Goal: Use online tool/utility: Utilize a website feature to perform a specific function

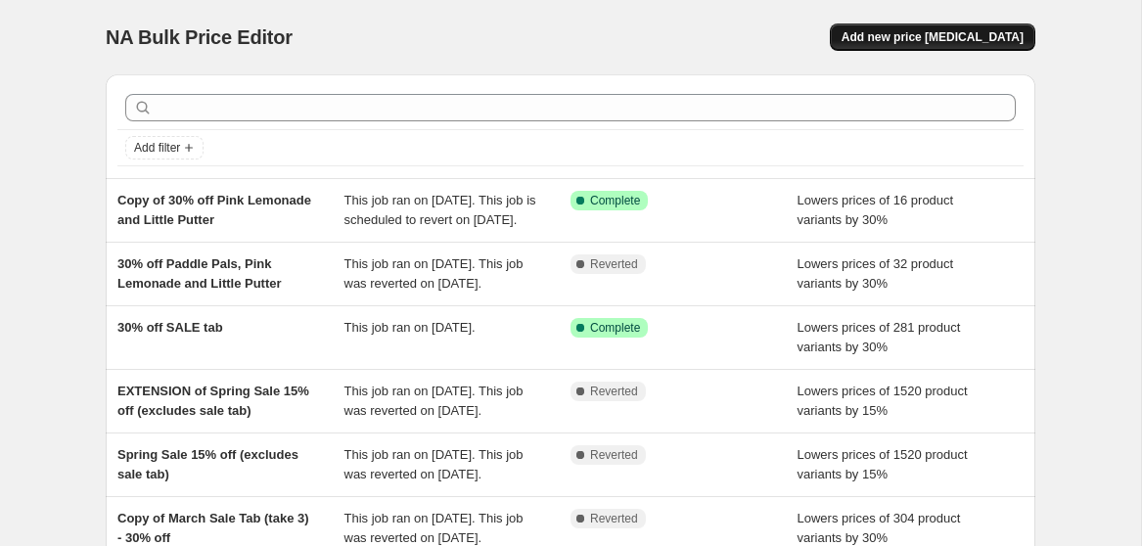
click at [954, 32] on span "Add new price [MEDICAL_DATA]" at bounding box center [932, 37] width 182 height 16
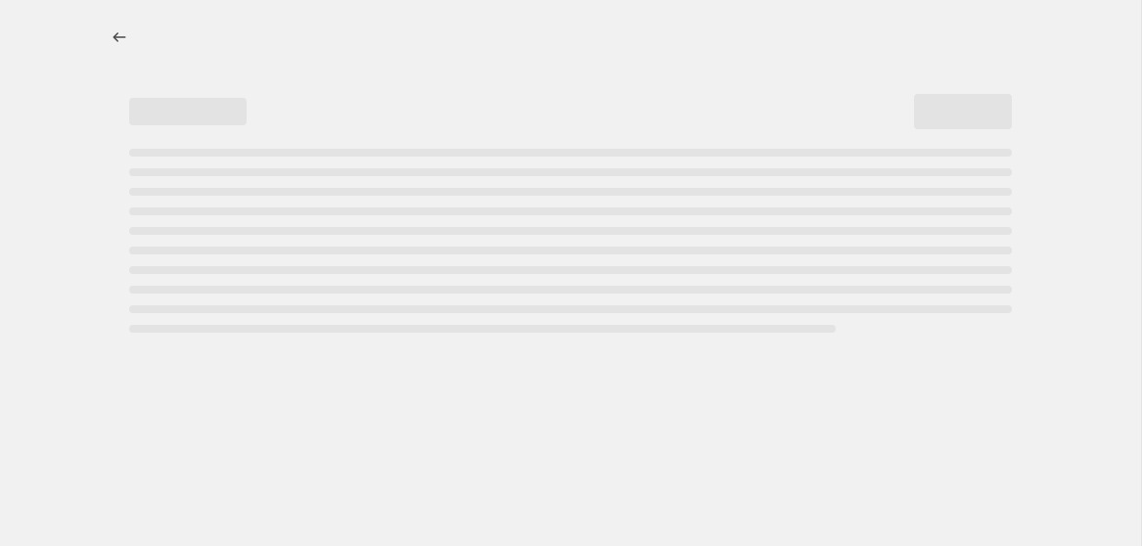
select select "percentage"
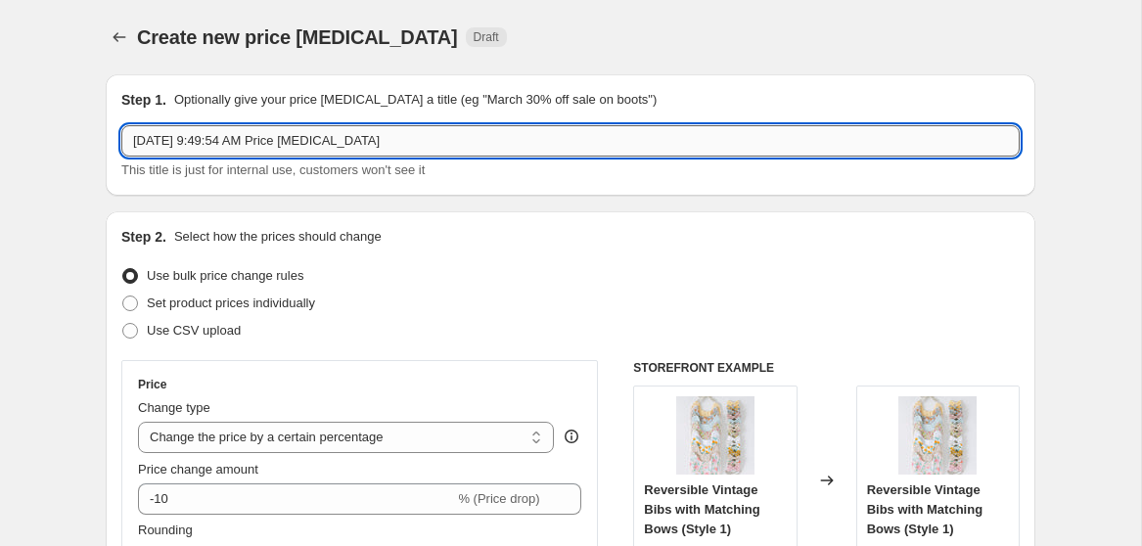
click at [487, 145] on input "[DATE] 9:49:54 AM Price [MEDICAL_DATA]" at bounding box center [570, 140] width 898 height 31
click at [614, 112] on div "Step 1. Optionally give your price [MEDICAL_DATA] a title (eg "March 30% off sa…" at bounding box center [570, 135] width 898 height 90
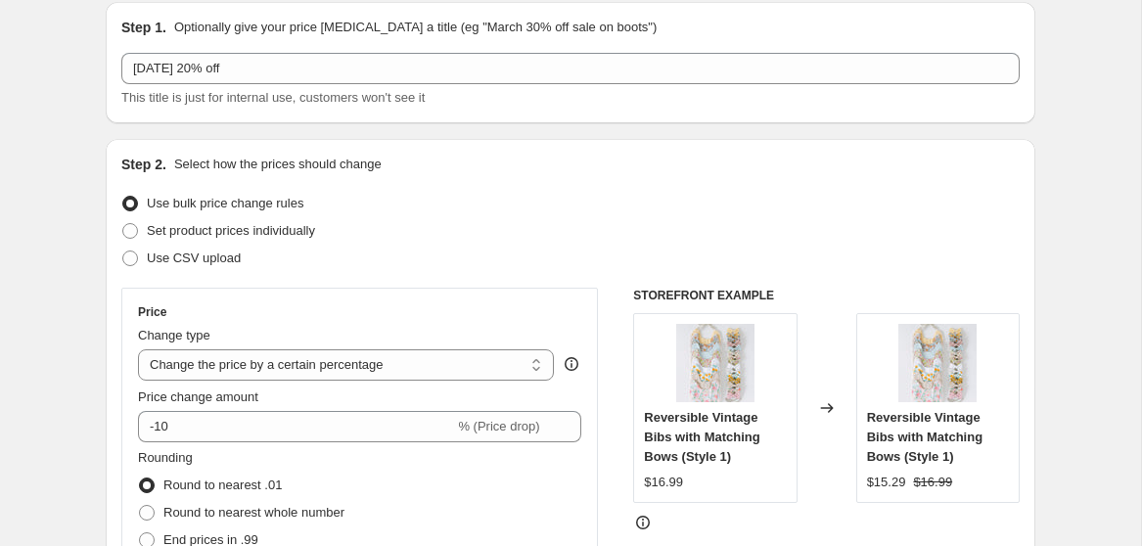
scroll to position [59, 0]
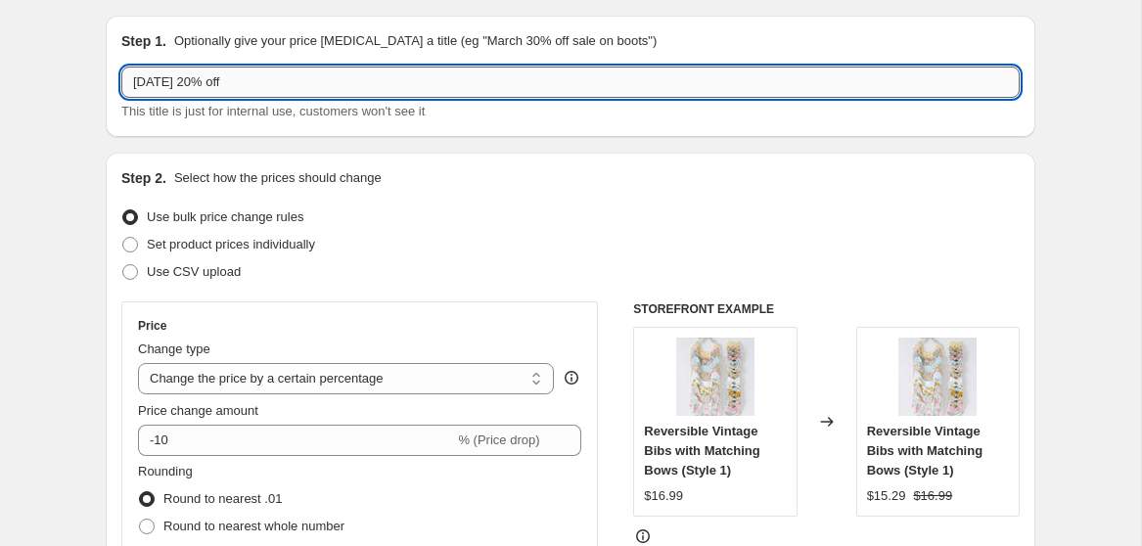
click at [235, 86] on input "[DATE] 20% off" at bounding box center [570, 82] width 898 height 31
type input "[DATE] 20% Off"
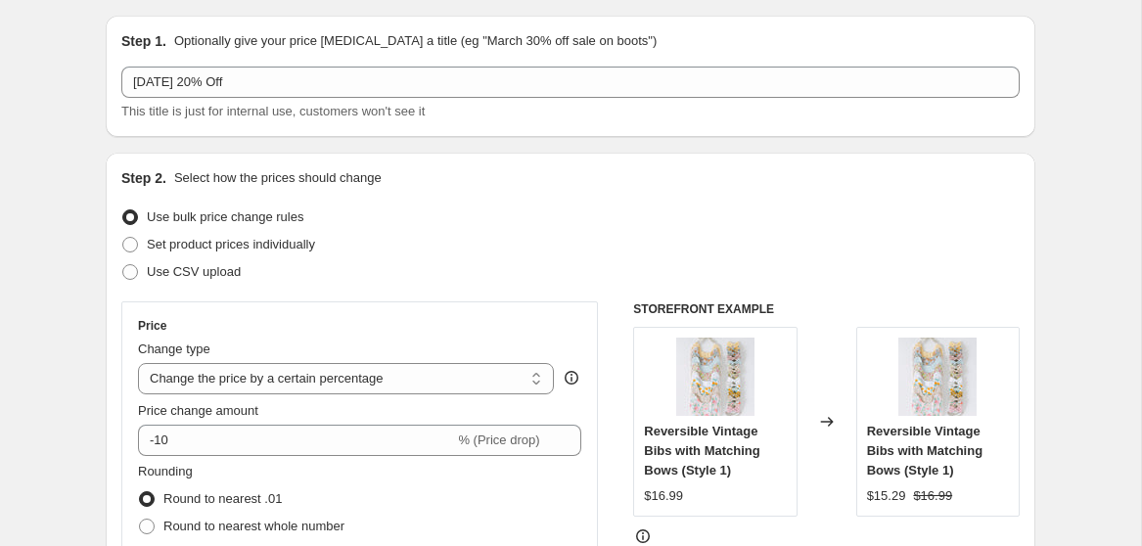
click at [459, 32] on p "Optionally give your price [MEDICAL_DATA] a title (eg "March 30% off sale on bo…" at bounding box center [415, 41] width 482 height 20
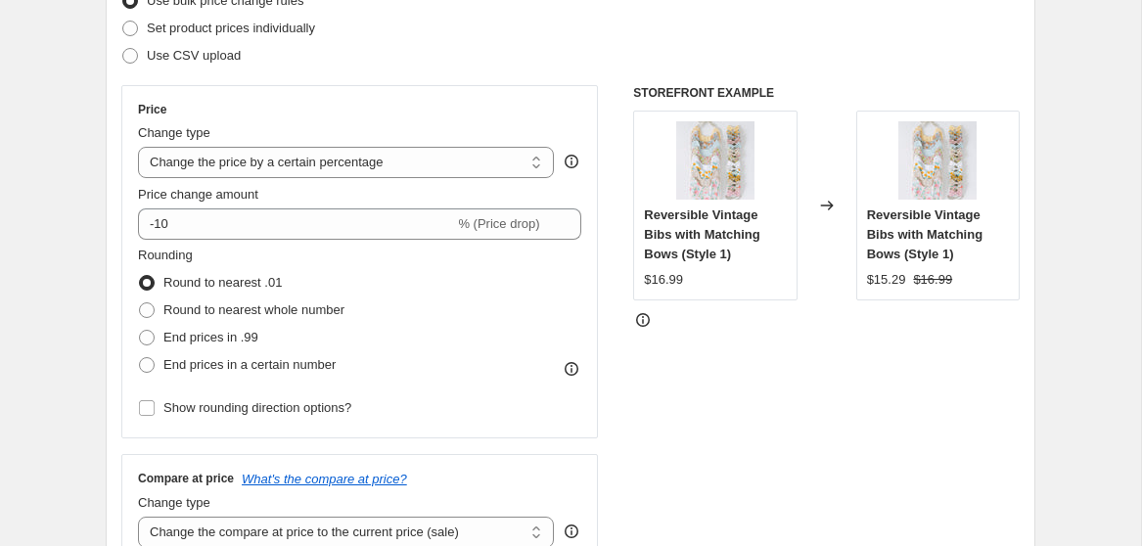
scroll to position [296, 0]
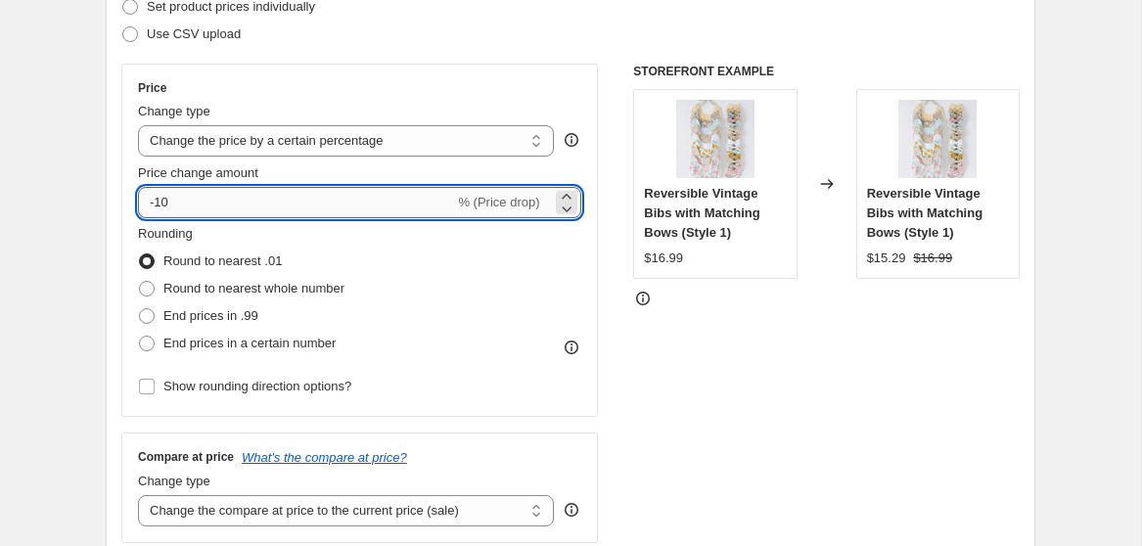
click at [293, 193] on input "-10" at bounding box center [296, 202] width 316 height 31
type input "-1"
type input "-20"
click at [371, 103] on div "Change type" at bounding box center [346, 112] width 416 height 20
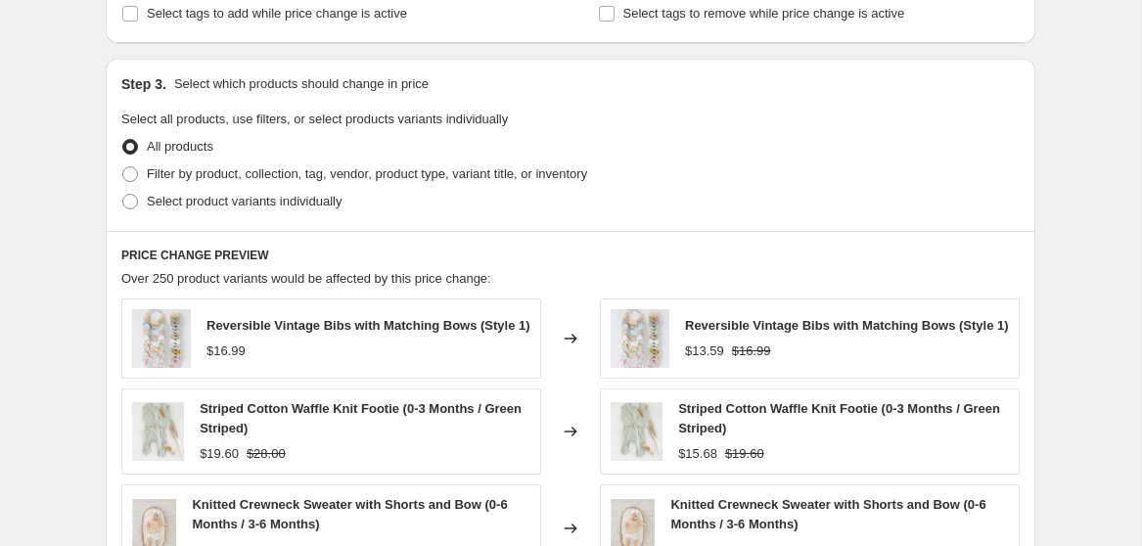
scroll to position [856, 0]
click at [132, 175] on span at bounding box center [130, 173] width 16 height 16
click at [123, 166] on input "Filter by product, collection, tag, vendor, product type, variant title, or inv…" at bounding box center [122, 165] width 1 height 1
radio input "true"
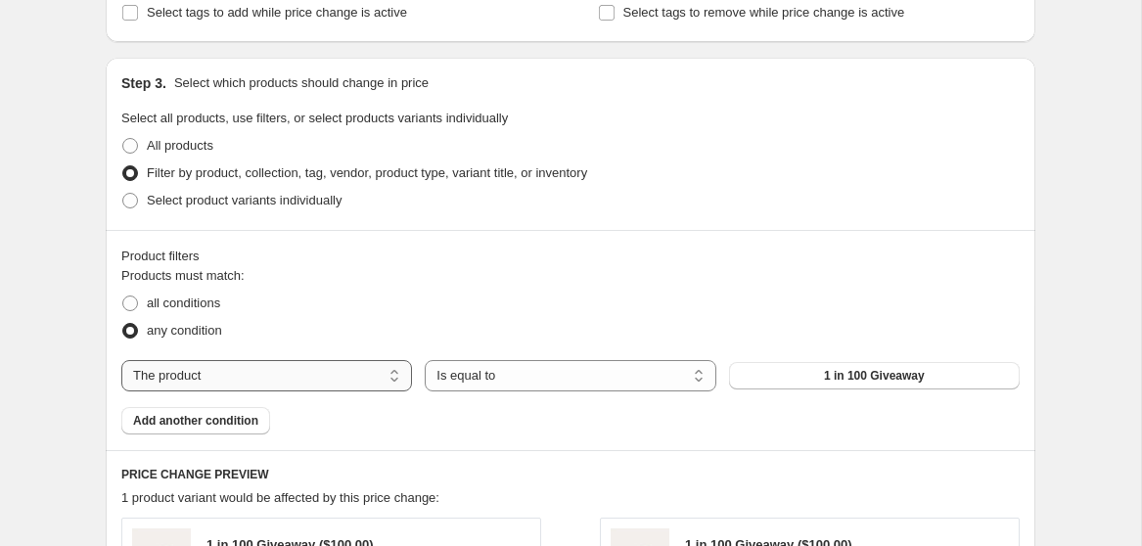
click at [356, 375] on select "The product The product's collection The product's tag The product's vendor The…" at bounding box center [266, 375] width 291 height 31
select select "collection"
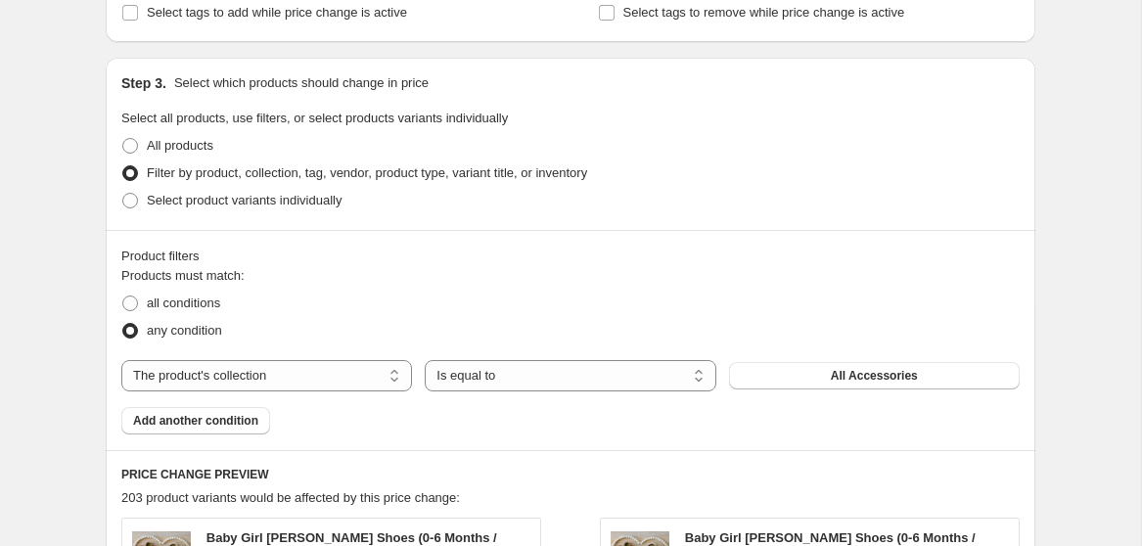
click at [792, 375] on button "All Accessories" at bounding box center [874, 375] width 291 height 27
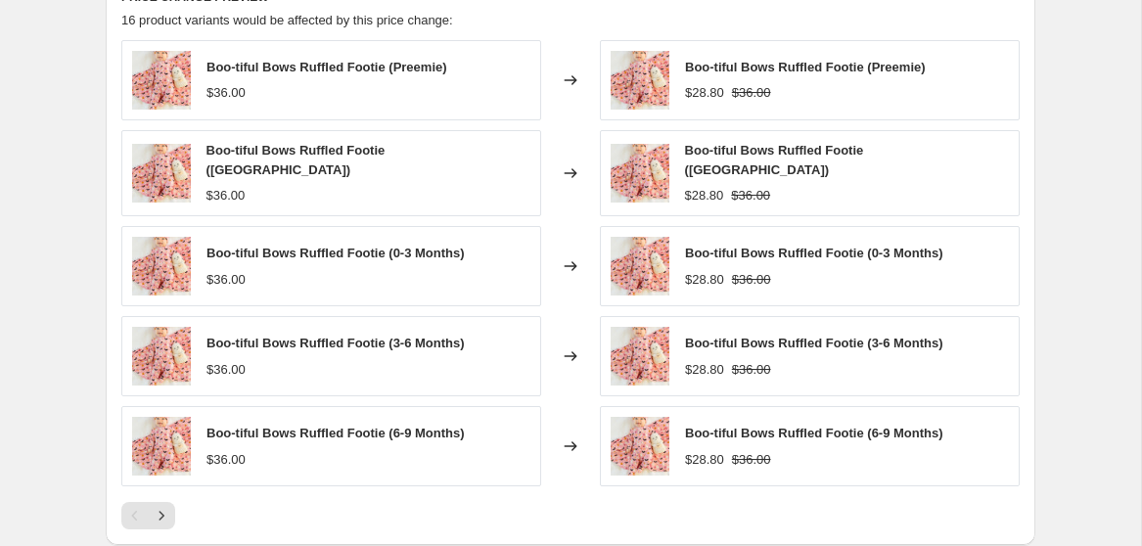
scroll to position [1630, 0]
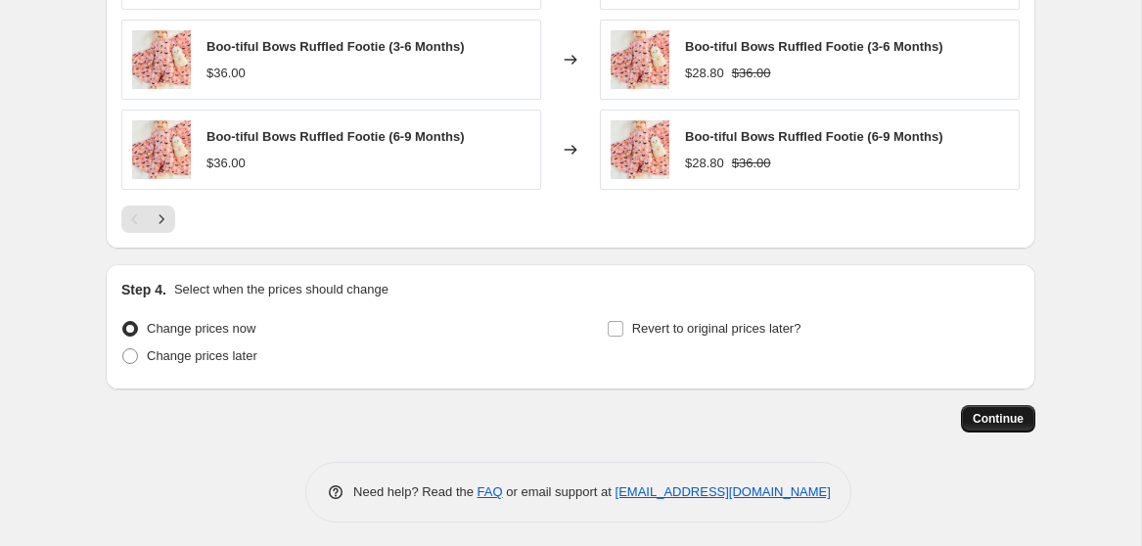
click at [1001, 413] on span "Continue" at bounding box center [997, 419] width 51 height 16
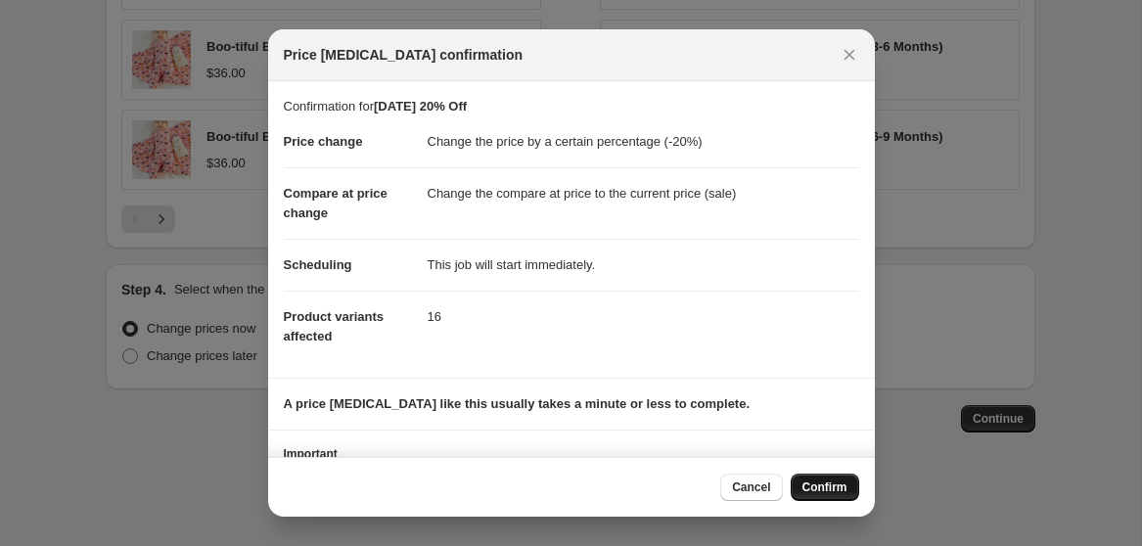
click at [814, 488] on span "Confirm" at bounding box center [824, 487] width 45 height 16
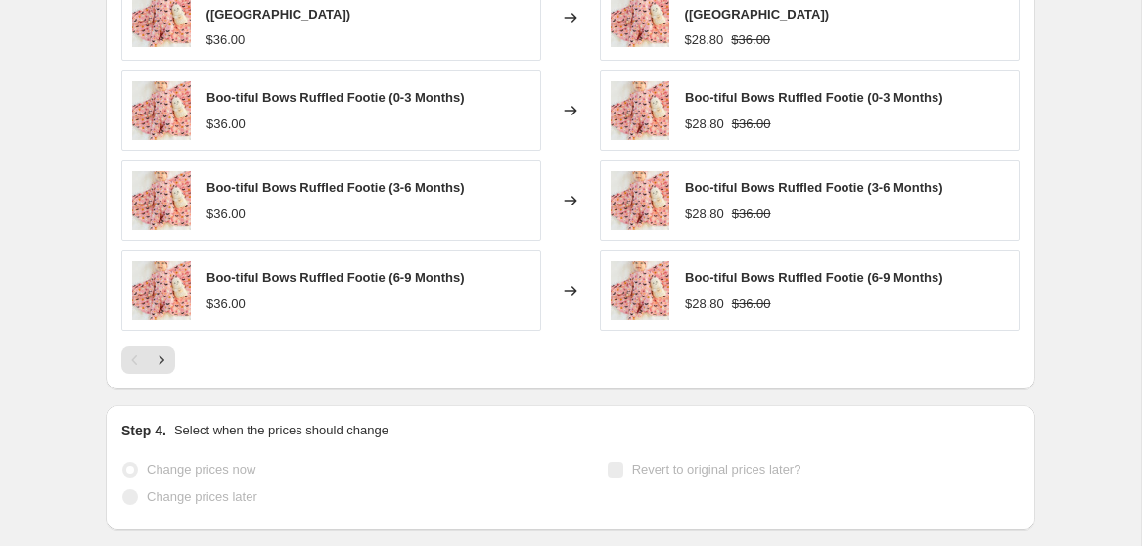
scroll to position [1681, 0]
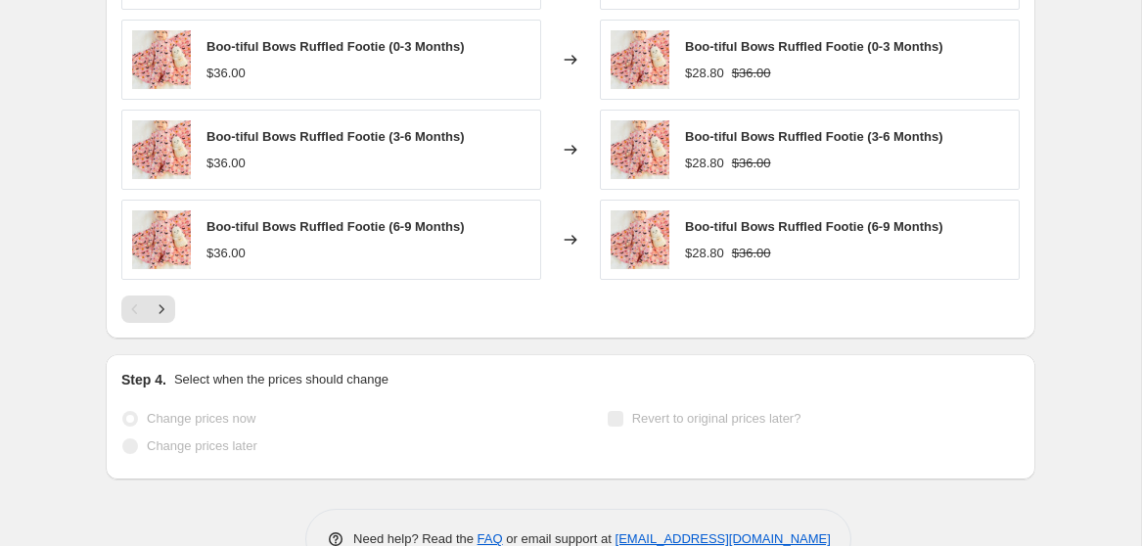
select select "percentage"
select select "collection"
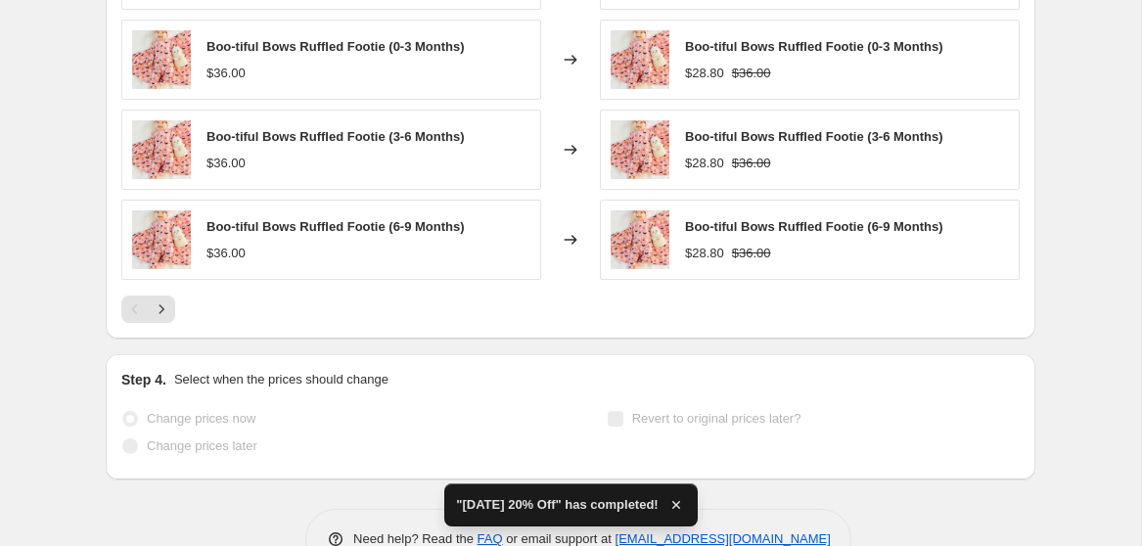
scroll to position [0, 0]
